Goal: Task Accomplishment & Management: Complete application form

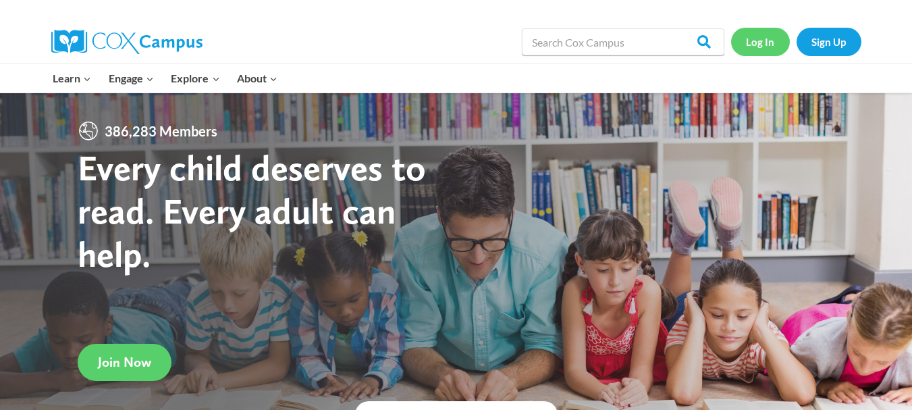
click at [763, 40] on link "Log In" at bounding box center [760, 42] width 59 height 28
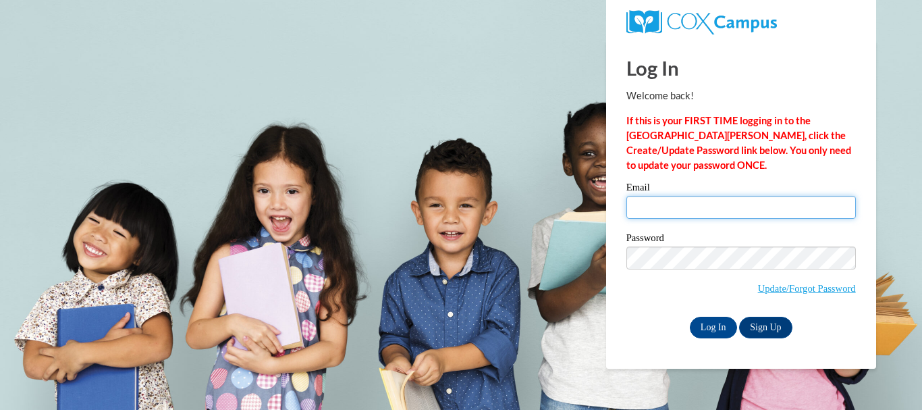
click at [678, 204] on input "Email" at bounding box center [740, 207] width 229 height 23
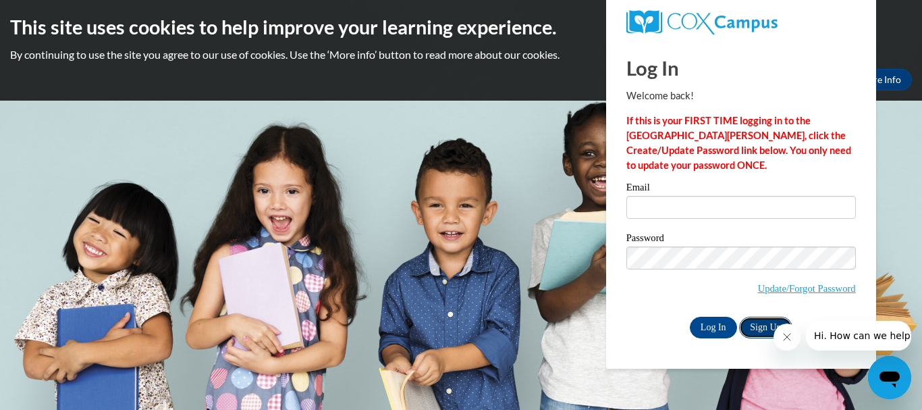
click at [765, 325] on link "Sign Up" at bounding box center [765, 328] width 53 height 22
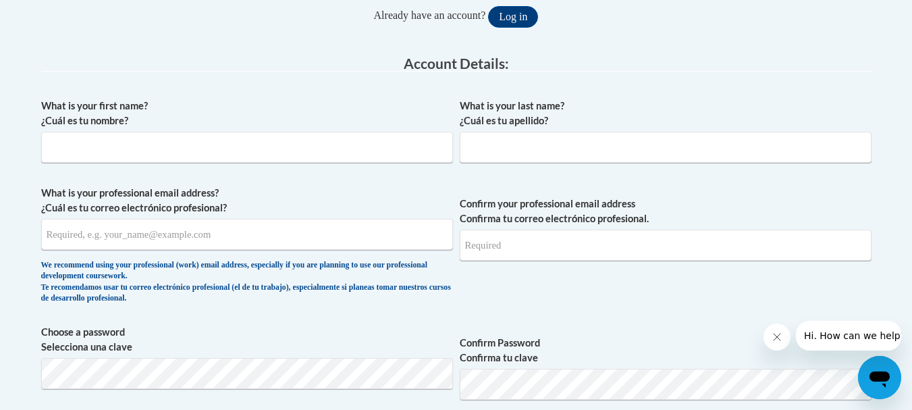
scroll to position [315, 0]
click at [202, 155] on input "What is your first name? ¿Cuál es tu nombre?" at bounding box center [247, 147] width 412 height 31
type input "Joshua"
type input "Fehr"
click at [155, 242] on input "What is your professional email address? ¿Cuál es tu correo electrónico profesi…" at bounding box center [247, 234] width 412 height 31
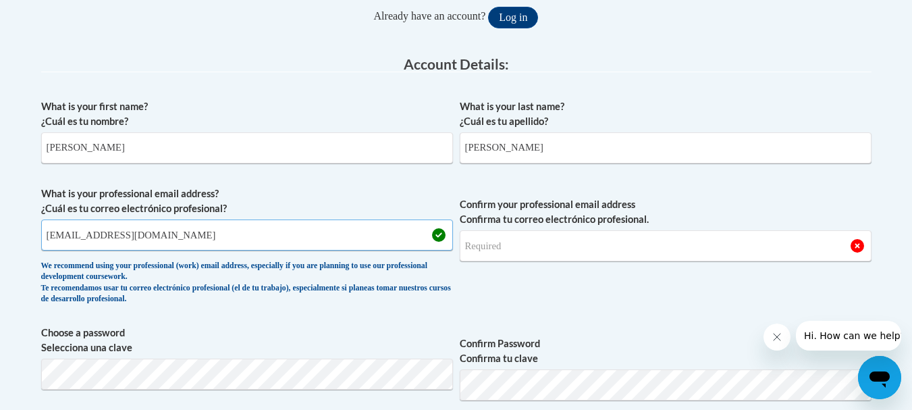
type input "joshuaroot96@gmail.com"
click at [522, 250] on input "Confirm your professional email address Confirma tu correo electrónico profesio…" at bounding box center [666, 245] width 412 height 31
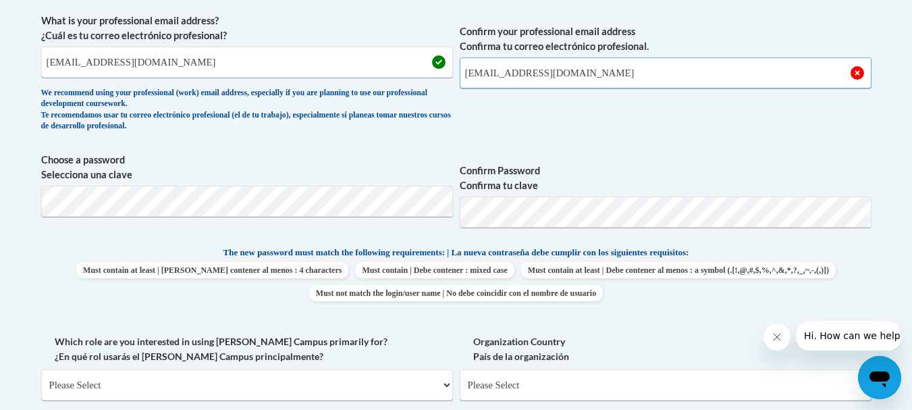
scroll to position [494, 0]
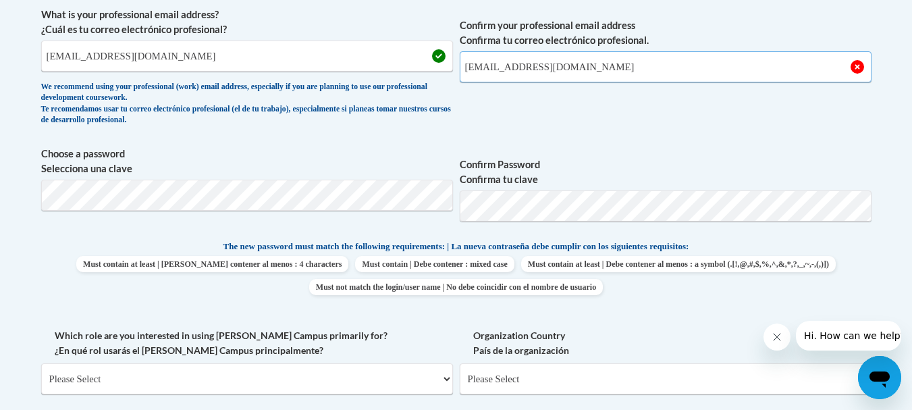
type input "joshuaroot96@gmail.com"
click at [339, 214] on span "Choose a password Selecciona una clave" at bounding box center [247, 189] width 412 height 86
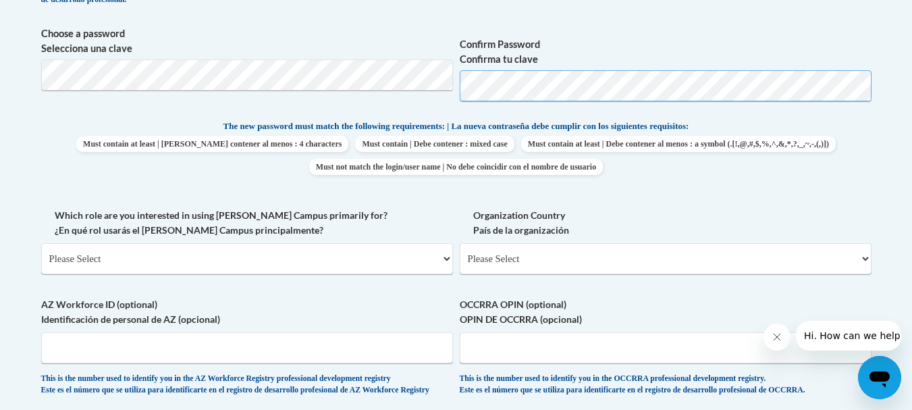
scroll to position [623, 0]
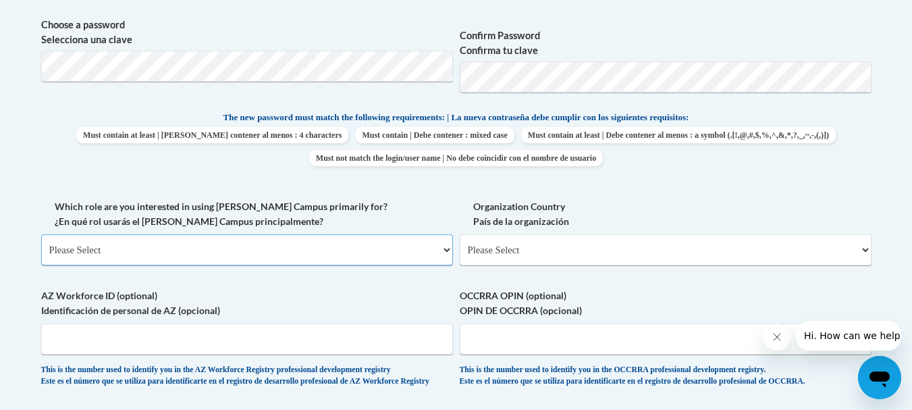
click at [318, 248] on select "Please Select College/University | Colegio/Universidad Community/Nonprofit Part…" at bounding box center [247, 249] width 412 height 31
click at [41, 234] on select "Please Select College/University | Colegio/Universidad Community/Nonprofit Part…" at bounding box center [247, 249] width 412 height 31
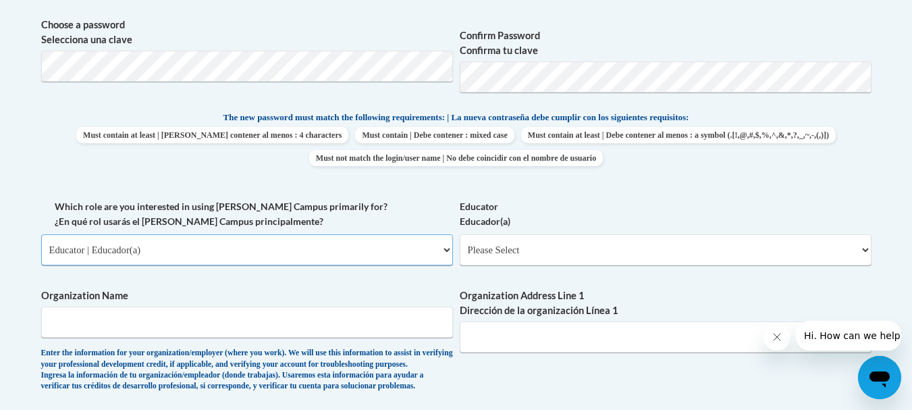
click at [375, 248] on select "Please Select College/University | Colegio/Universidad Community/Nonprofit Part…" at bounding box center [247, 249] width 412 height 31
select select "49058d88-fc43-4af8-93ac-fa8ced758464"
click at [41, 234] on select "Please Select College/University | Colegio/Universidad Community/Nonprofit Part…" at bounding box center [247, 249] width 412 height 31
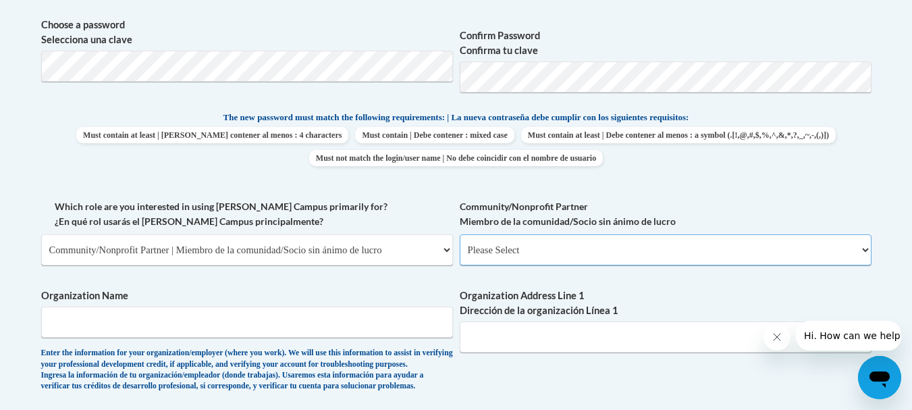
click at [568, 243] on select "Please Select Advocate | Defensor(a) Business/Private Company | Negocio o empre…" at bounding box center [666, 249] width 412 height 31
select select "ba42daf0-85cb-44f0-9519-948f645b738d"
click at [460, 234] on select "Please Select Advocate | Defensor(a) Business/Private Company | Negocio o empre…" at bounding box center [666, 249] width 412 height 31
click at [313, 331] on input "Organization Name" at bounding box center [247, 321] width 412 height 31
type input "MetroResa"
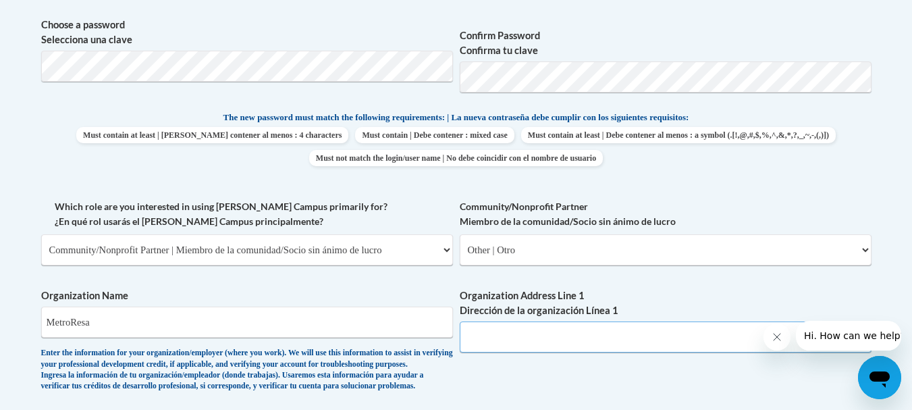
click at [558, 343] on input "Organization Address Line 1 Dirección de la organización Línea 1" at bounding box center [666, 336] width 412 height 31
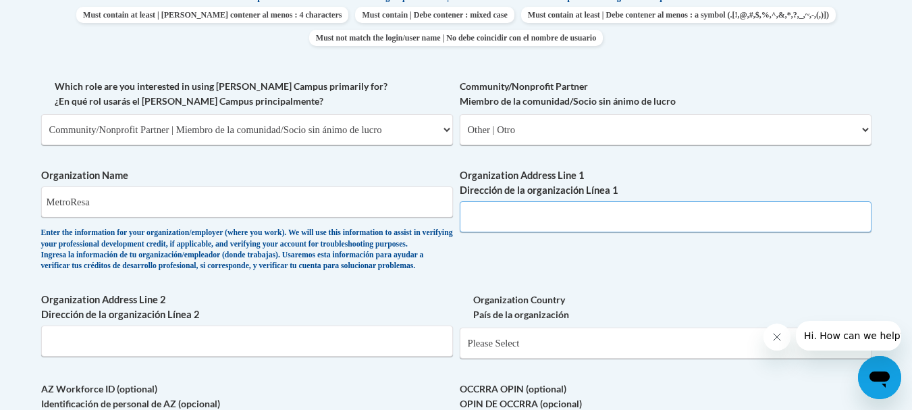
scroll to position [747, 0]
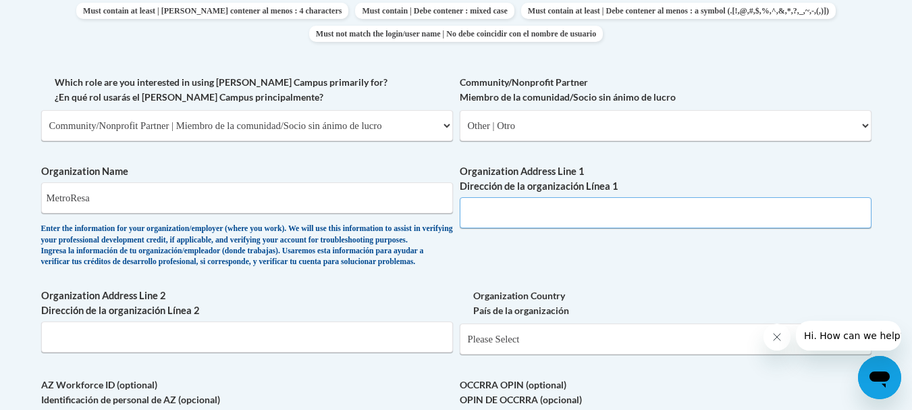
click at [498, 217] on input "Organization Address Line 1 Dirección de la organización Línea 1" at bounding box center [666, 212] width 412 height 31
paste input "1870 Teasley Dr, Smyrna, GA 30080"
drag, startPoint x: 539, startPoint y: 214, endPoint x: 560, endPoint y: 214, distance: 20.2
click at [560, 214] on input "1870 Teasley Dr, Smyrna, GA 30080" at bounding box center [666, 212] width 412 height 31
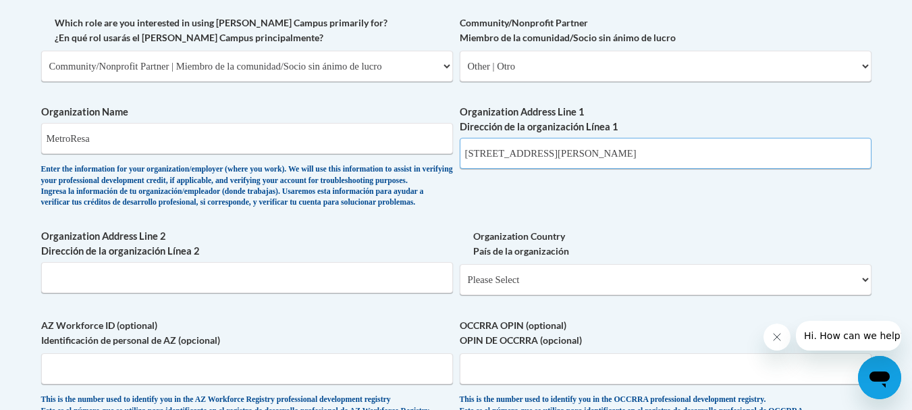
scroll to position [810, 0]
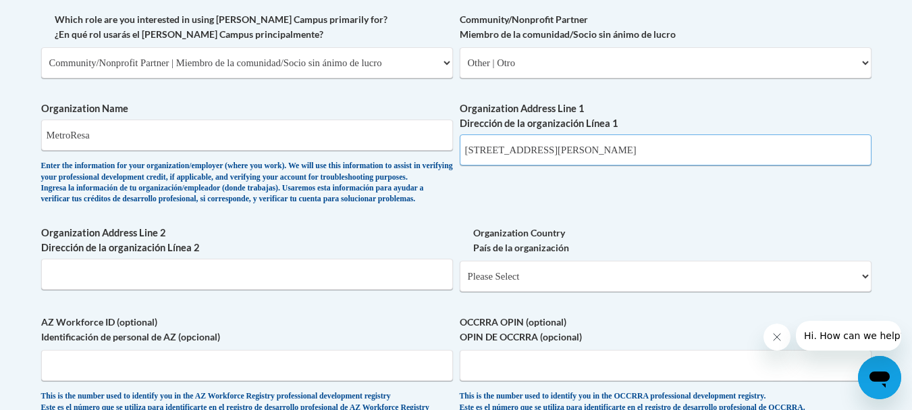
type input "1870 Teasley Dr, Smyrna, GA 30080"
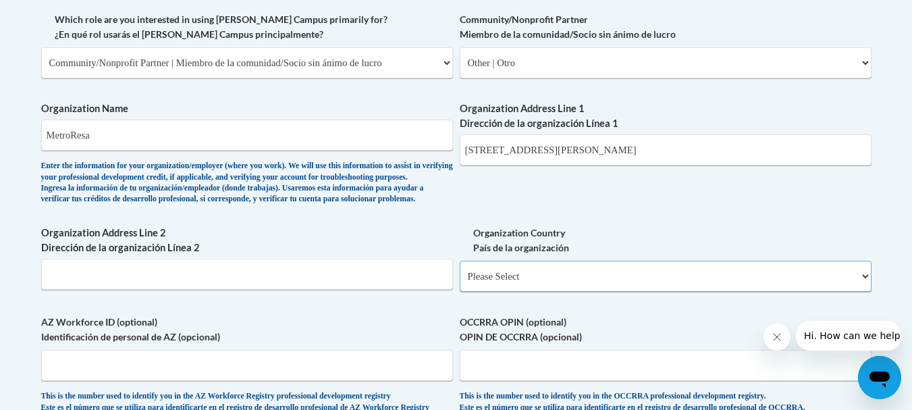
click at [589, 292] on select "Please Select United States | Estados Unidos Outside of the United States | Fue…" at bounding box center [666, 276] width 412 height 31
select select "ad49bcad-a171-4b2e-b99c-48b446064914"
click at [460, 282] on select "Please Select United States | Estados Unidos Outside of the United States | Fue…" at bounding box center [666, 276] width 412 height 31
select select
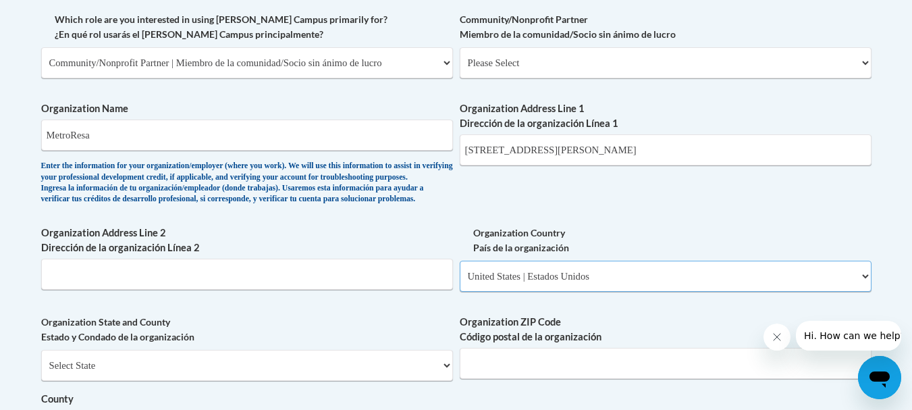
scroll to position [877, 0]
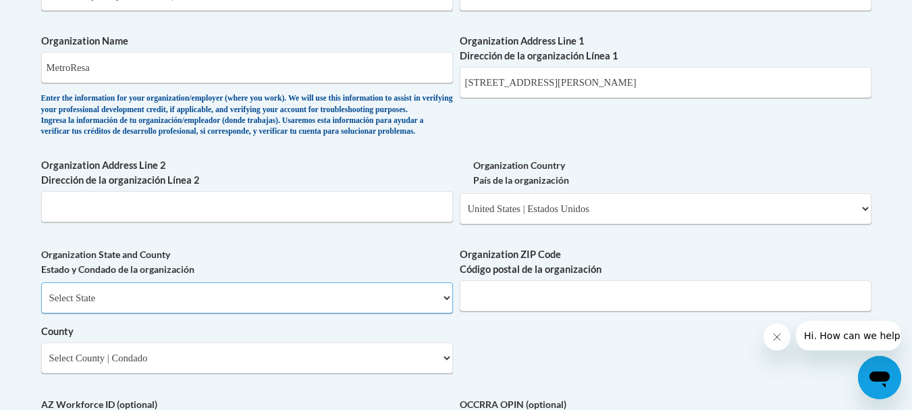
click at [269, 313] on select "Select State Alabama Alaska Arizona Arkansas California Colorado Connecticut De…" at bounding box center [247, 297] width 412 height 31
select select "Georgia"
click at [41, 304] on select "Select State Alabama Alaska Arizona Arkansas California Colorado Connecticut De…" at bounding box center [247, 297] width 412 height 31
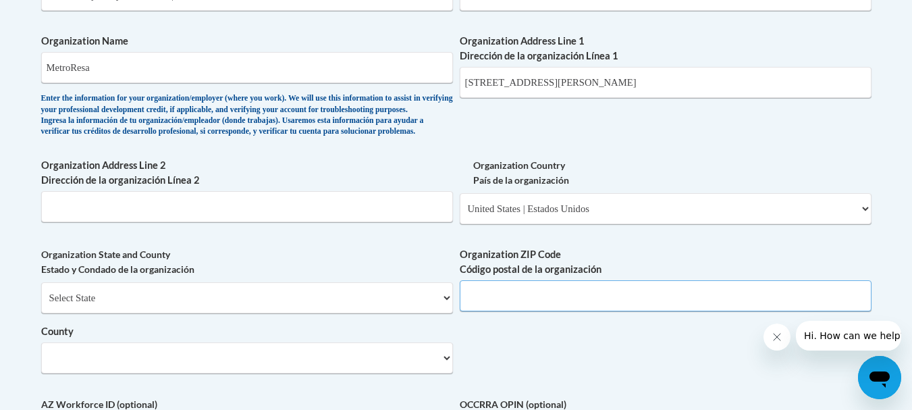
click at [526, 311] on input "Organization ZIP Code Código postal de la organización" at bounding box center [666, 295] width 412 height 31
type input "30080"
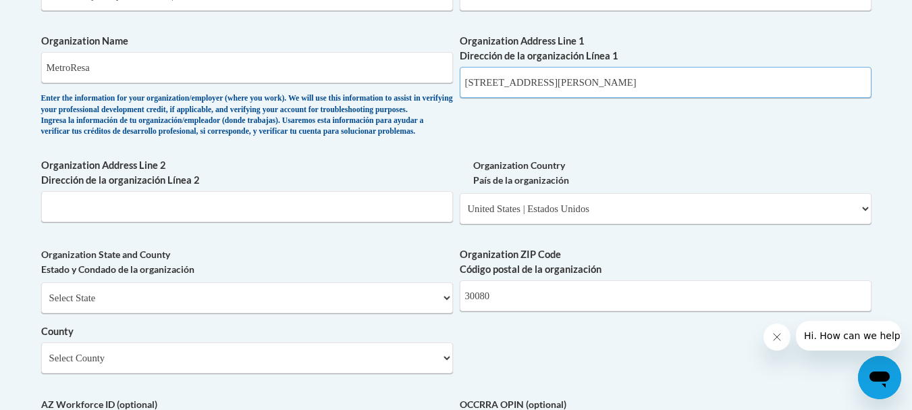
drag, startPoint x: 539, startPoint y: 83, endPoint x: 647, endPoint y: 82, distance: 108.0
click at [647, 82] on input "1870 Teasley Dr, Smyrna, GA 30080" at bounding box center [666, 82] width 412 height 31
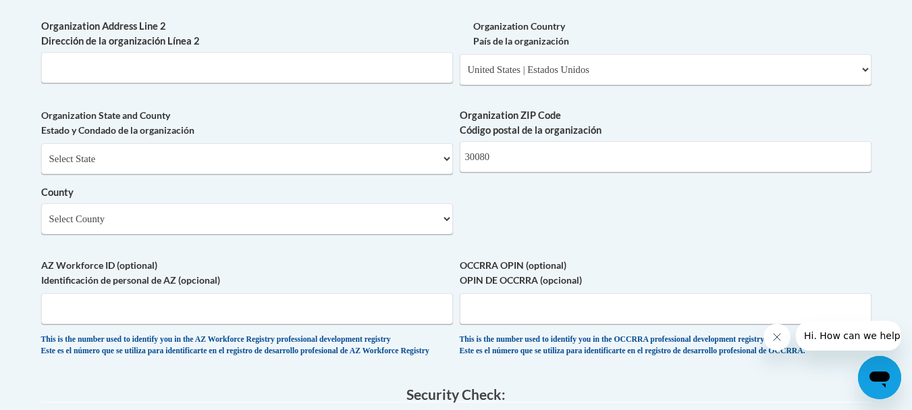
scroll to position [1024, 0]
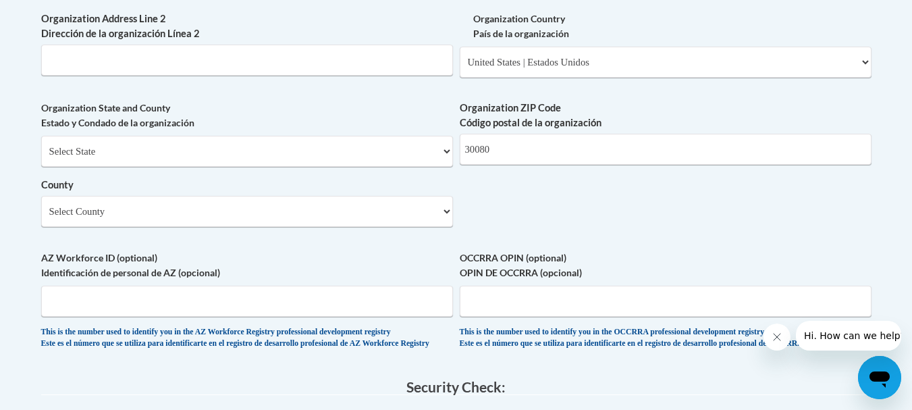
type input "1870 Teasley Dr"
click at [396, 227] on select "Select County Appling Atkinson Bacon Baker Baldwin Banks Barrow Bartow Ben Hill…" at bounding box center [247, 211] width 412 height 31
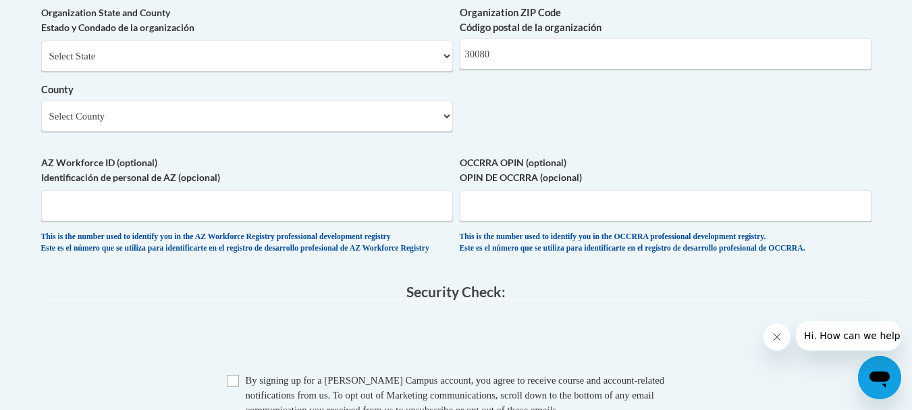
scroll to position [1120, 0]
click at [347, 131] on select "Select County Appling Atkinson Bacon Baker Baldwin Banks Barrow Bartow Ben Hill…" at bounding box center [247, 115] width 412 height 31
click at [327, 131] on select "Select County Appling Atkinson Bacon Baker Baldwin Banks Barrow Bartow Ben Hill…" at bounding box center [247, 115] width 412 height 31
select select "Cobb"
click at [41, 122] on select "Select County Appling Atkinson Bacon Baker Baldwin Banks Barrow Bartow Ben Hill…" at bounding box center [247, 115] width 412 height 31
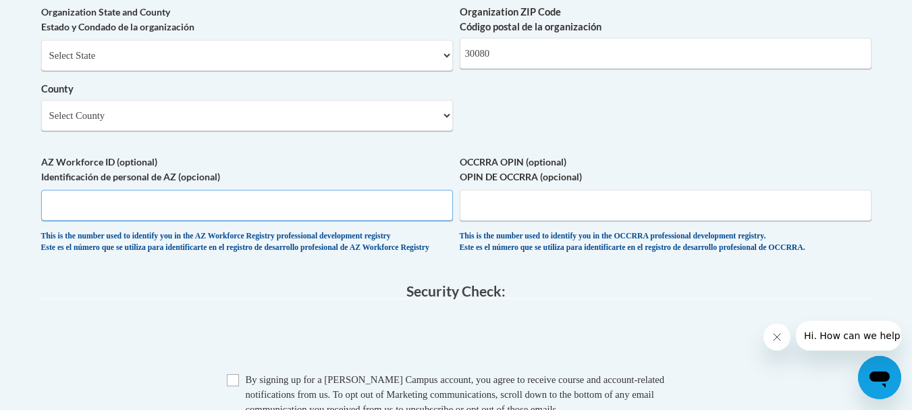
click at [277, 221] on input "AZ Workforce ID (optional) Identificación de personal de AZ (opcional)" at bounding box center [247, 205] width 412 height 31
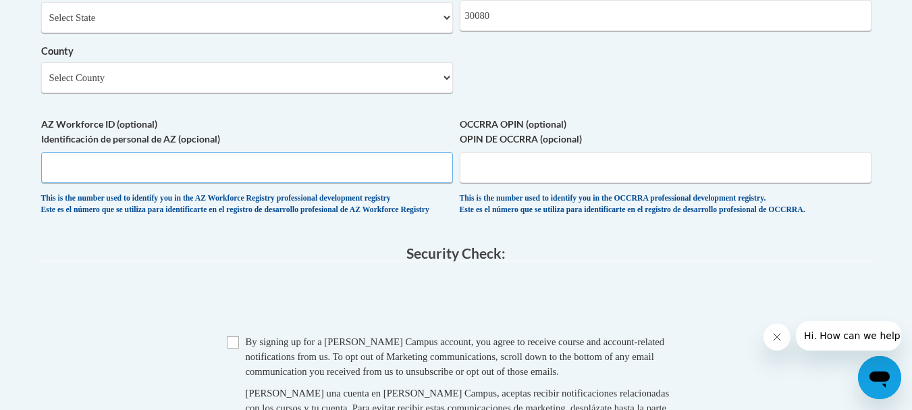
scroll to position [1169, 0]
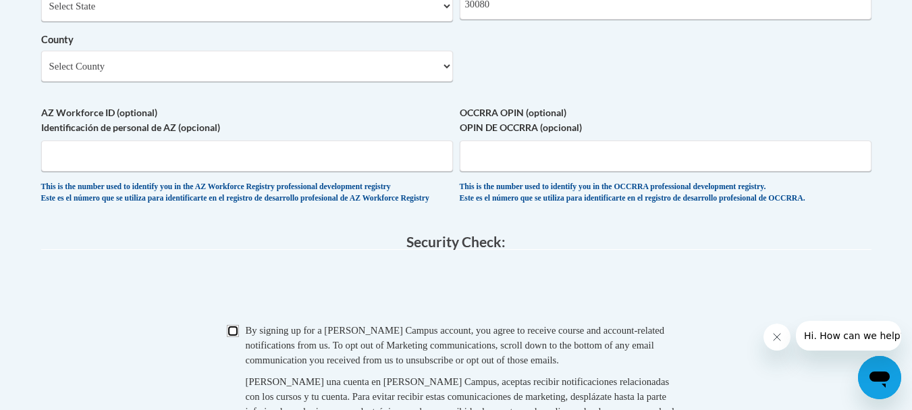
click at [235, 337] on input "Checkbox" at bounding box center [233, 331] width 12 height 12
checkbox input "true"
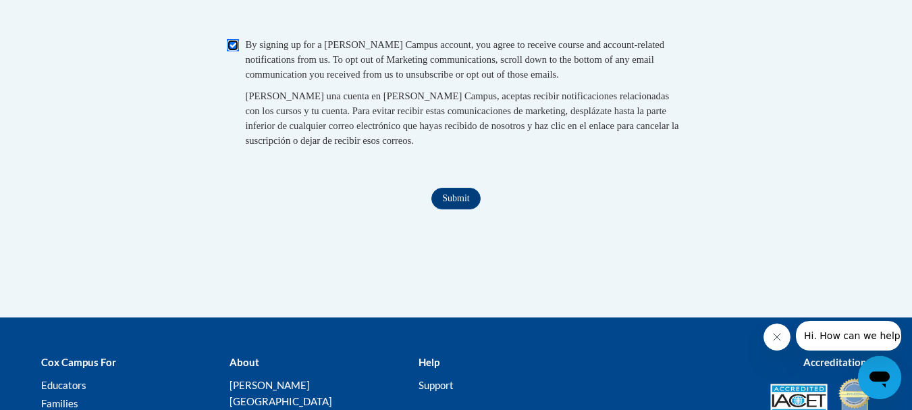
scroll to position [1455, 0]
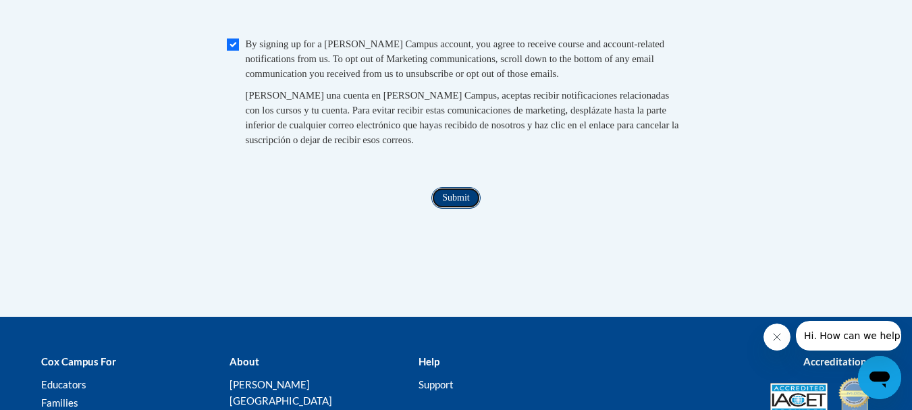
click at [459, 209] on input "Submit" at bounding box center [455, 198] width 49 height 22
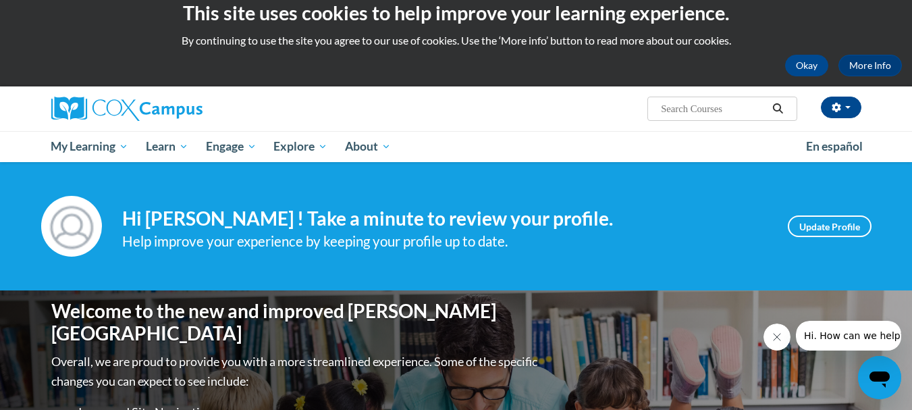
scroll to position [13, 0]
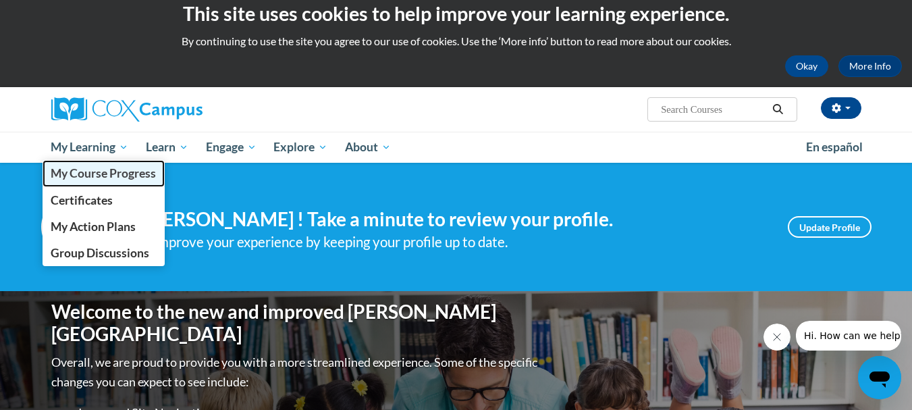
click at [97, 169] on span "My Course Progress" at bounding box center [103, 173] width 105 height 14
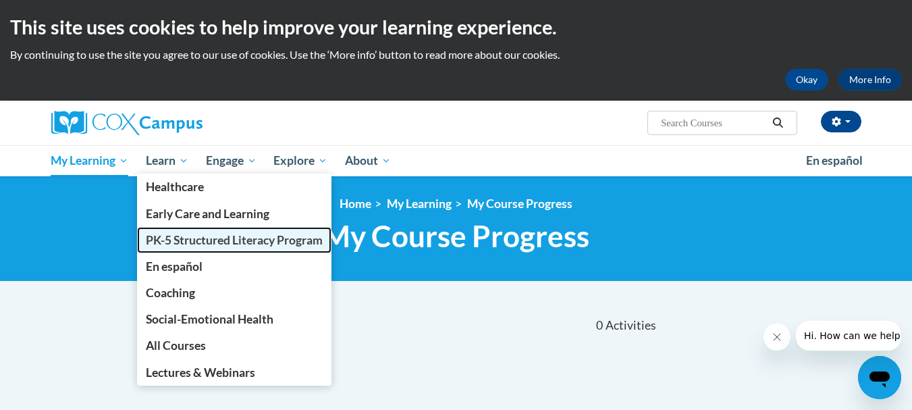
click at [237, 246] on span "PK-5 Structured Literacy Program" at bounding box center [234, 240] width 177 height 14
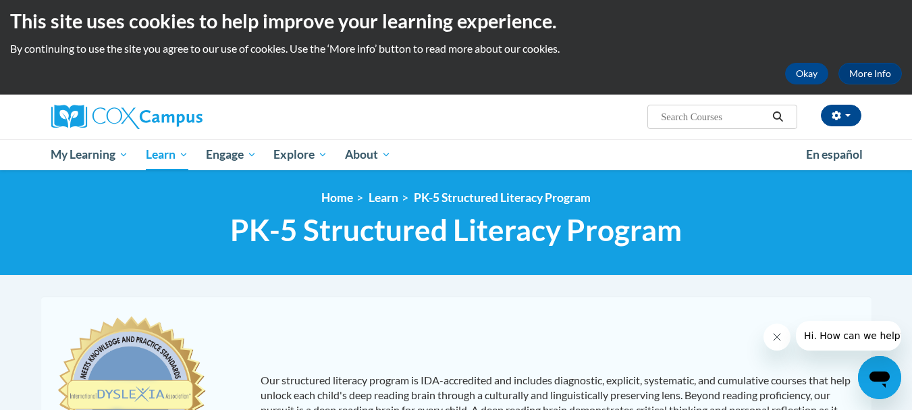
scroll to position [7, 0]
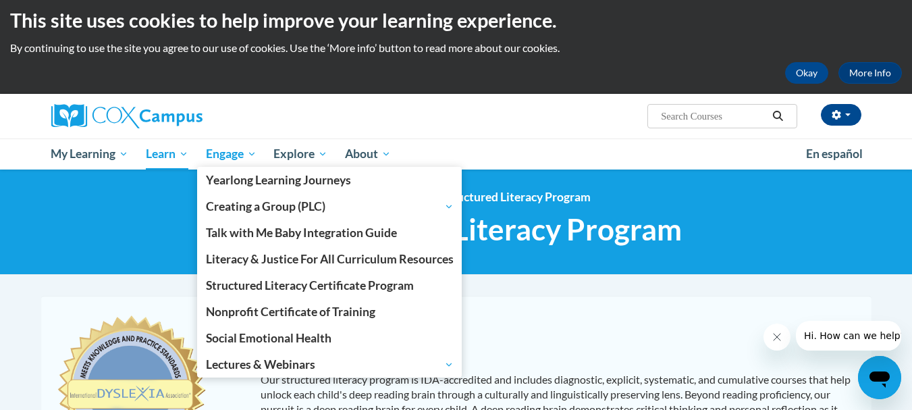
click at [236, 156] on span "Engage" at bounding box center [231, 154] width 51 height 16
